Goal: Information Seeking & Learning: Learn about a topic

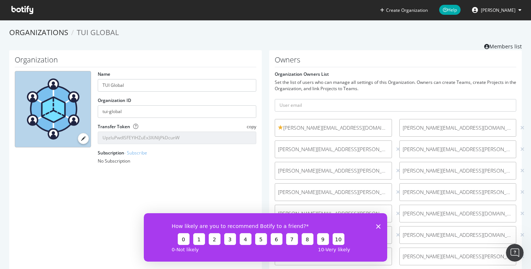
scroll to position [11, 0]
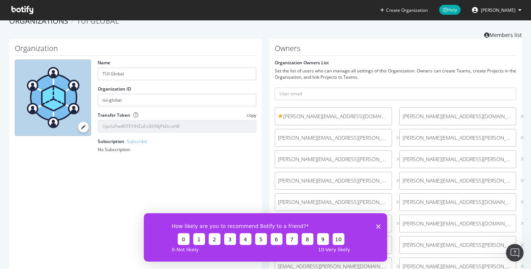
click at [501, 10] on span "[PERSON_NAME]" at bounding box center [498, 10] width 35 height 6
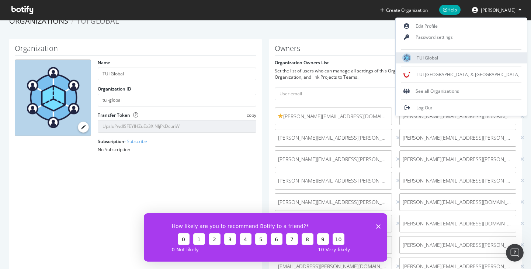
click at [438, 58] on span "TUI Global" at bounding box center [427, 58] width 21 height 6
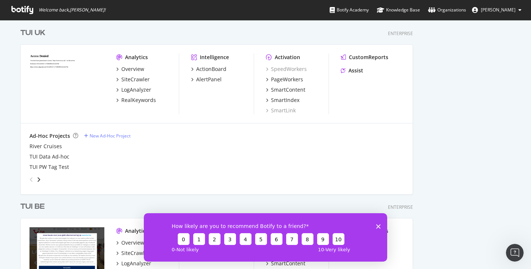
scroll to position [306, 0]
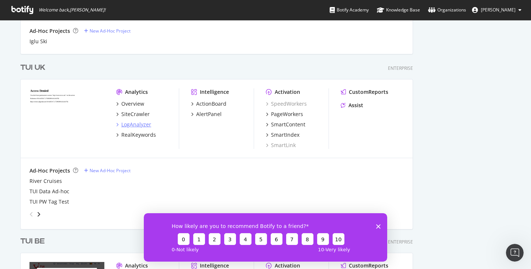
click at [134, 124] on div "LogAnalyzer" at bounding box center [136, 124] width 30 height 7
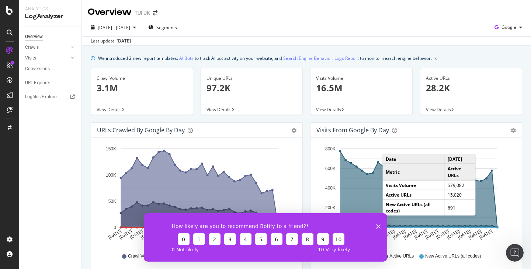
click at [379, 225] on polygon "Close survey" at bounding box center [378, 226] width 4 height 4
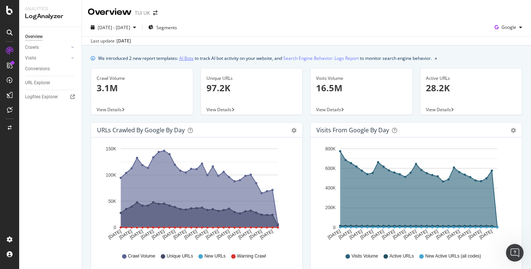
click at [190, 57] on link "AI Bots" at bounding box center [186, 58] width 14 height 8
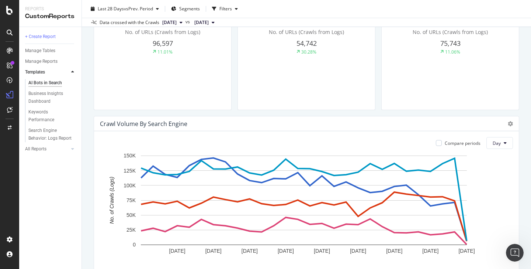
scroll to position [277, 0]
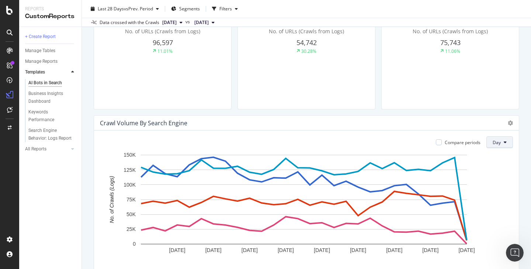
click at [493, 144] on span "Day" at bounding box center [497, 142] width 8 height 6
click at [494, 184] on span "Month" at bounding box center [494, 183] width 13 height 7
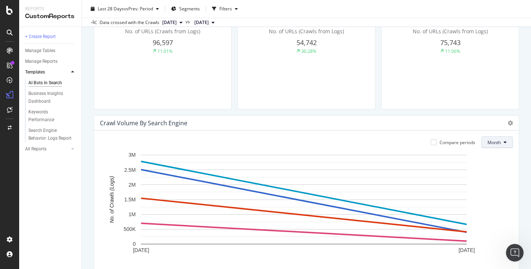
click at [490, 142] on span "Month" at bounding box center [494, 142] width 13 height 6
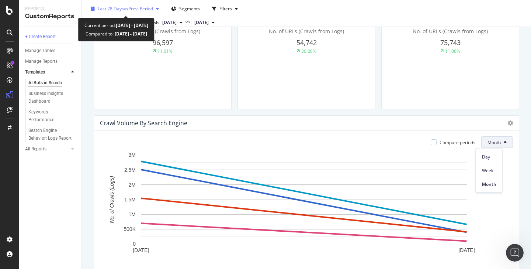
click at [153, 8] on span "vs Prev. Period" at bounding box center [138, 9] width 29 height 6
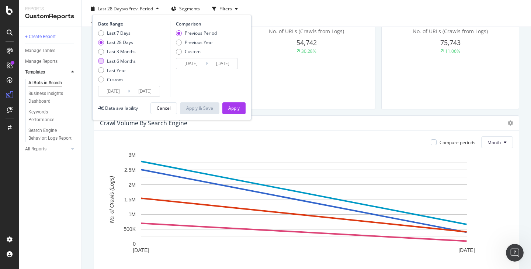
click at [113, 62] on div "Last 6 Months" at bounding box center [121, 61] width 29 height 6
type input "[DATE]"
click at [222, 107] on button "Apply" at bounding box center [233, 108] width 23 height 12
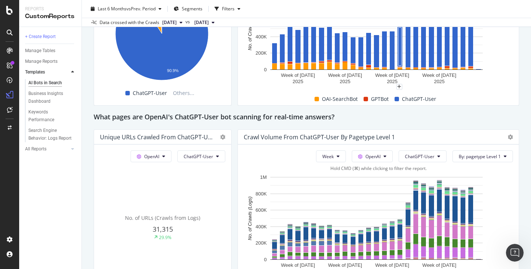
scroll to position [756, 0]
